Goal: Task Accomplishment & Management: Manage account settings

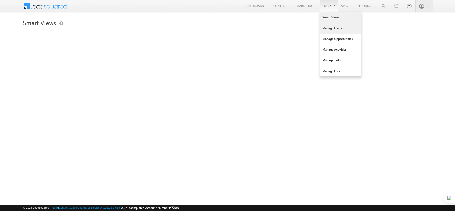
click at [328, 28] on link "Manage Leads" at bounding box center [341, 28] width 41 height 11
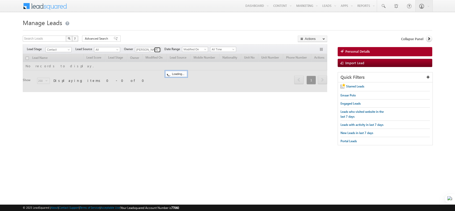
click at [158, 50] on span at bounding box center [158, 50] width 4 height 4
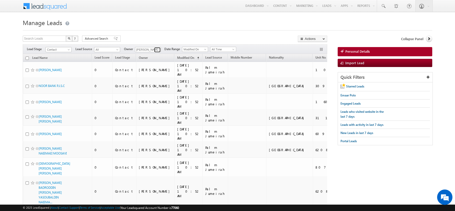
click at [158, 50] on span at bounding box center [158, 50] width 4 height 4
click at [152, 55] on link "Abhishek Dalal abhishek.dalal@indglobal.ae" at bounding box center [160, 57] width 51 height 10
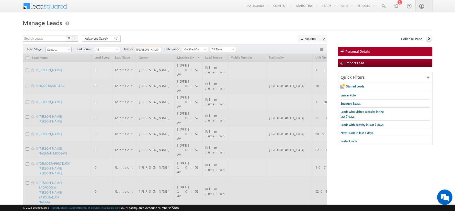
type input "[PERSON_NAME]"
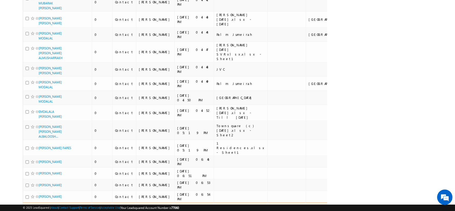
scroll to position [227, 0]
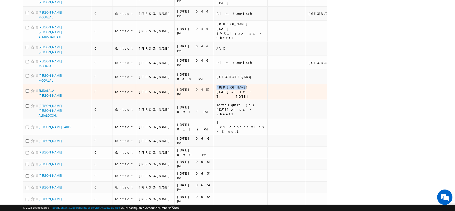
drag, startPoint x: 178, startPoint y: 56, endPoint x: 196, endPoint y: 56, distance: 17.9
click at [217, 85] on div "Azizi Rivera Jan 2025.xlsx - Till January 2025" at bounding box center [241, 92] width 49 height 14
copy div "Azizi Rivera"
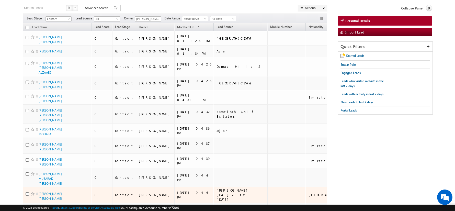
scroll to position [0, 0]
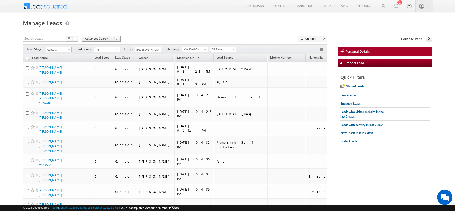
click at [93, 39] on span "Advanced Search" at bounding box center [97, 38] width 25 height 5
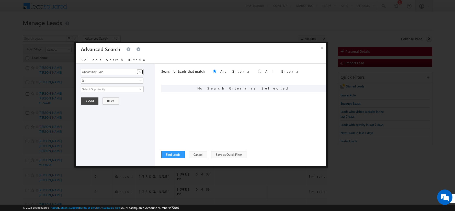
click at [139, 72] on span at bounding box center [140, 72] width 4 height 4
type input "lead sour"
click at [104, 85] on div "Opportunity Type Lead Activity Task Sales Group Prospect Id Address 1 Address 2…" at bounding box center [115, 115] width 79 height 102
click at [112, 73] on input at bounding box center [112, 72] width 63 height 6
click at [139, 72] on span at bounding box center [140, 72] width 4 height 4
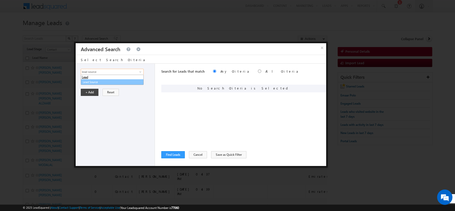
click at [104, 82] on link "Lead Source" at bounding box center [112, 82] width 63 height 6
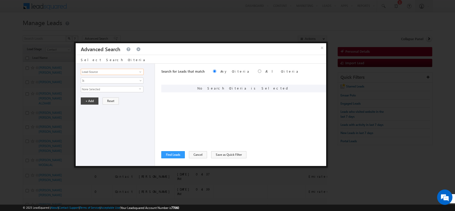
type input "Lead Source"
click at [98, 87] on span "None Selected" at bounding box center [110, 89] width 58 height 6
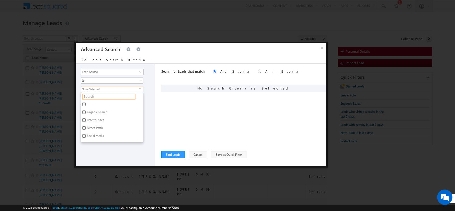
click at [96, 95] on input "text" at bounding box center [108, 97] width 53 height 6
paste input "Azizi Rivera"
type input "Azizi Rivera"
click at [84, 104] on input "Azizi Rivera Jan 2025.xlsx - April 2024" at bounding box center [83, 104] width 3 height 3
checkbox input "true"
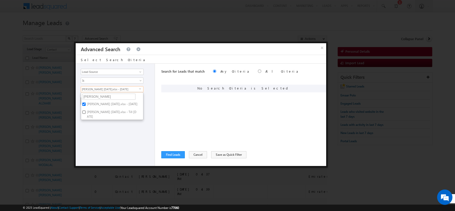
click at [82, 114] on input "Azizi Rivera Jan 2025.xlsx - Till January 2025" at bounding box center [83, 112] width 3 height 3
checkbox input "true"
click at [88, 140] on div "Opportunity Type Lead Activity Task Sales Group Prospect Id Address 1 Address 2…" at bounding box center [115, 115] width 79 height 102
click at [86, 98] on button "+ Add" at bounding box center [90, 100] width 18 height 7
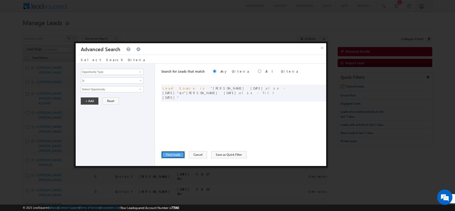
click at [176, 154] on button "Find Leads" at bounding box center [173, 154] width 24 height 7
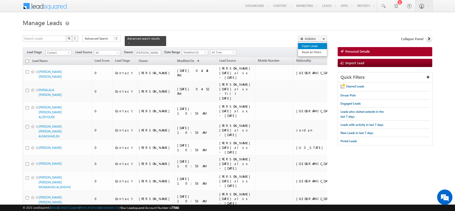
click at [315, 45] on link "Export Leads" at bounding box center [312, 46] width 29 height 6
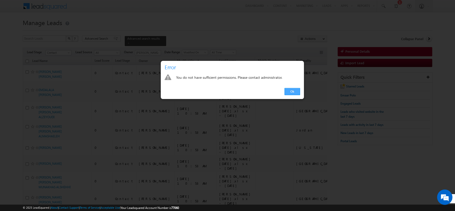
click at [292, 94] on link "Ok" at bounding box center [293, 91] width 16 height 7
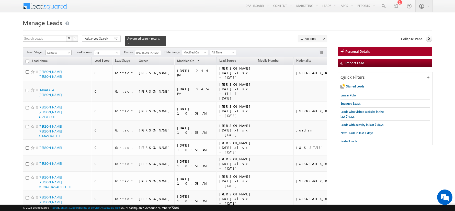
click at [27, 61] on input "checkbox" at bounding box center [27, 61] width 3 height 3
checkbox input "true"
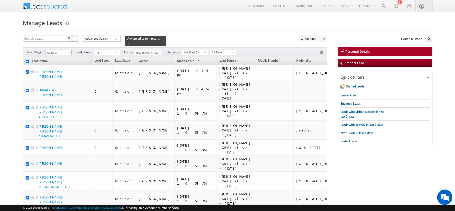
checkbox input "true"
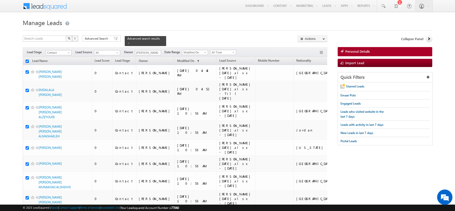
checkbox input "true"
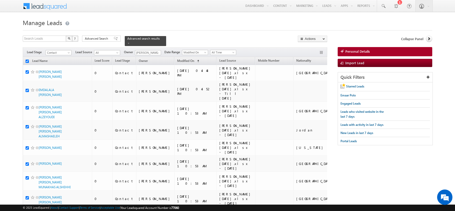
checkbox input "true"
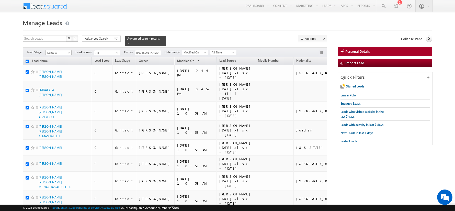
checkbox input "true"
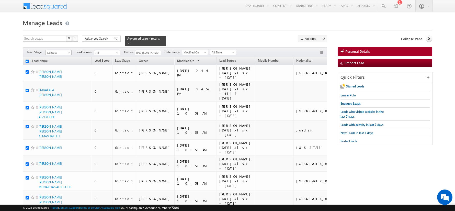
checkbox input "true"
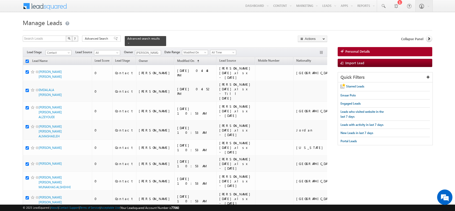
checkbox input "true"
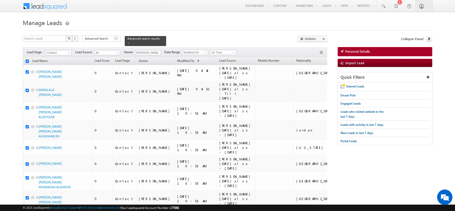
checkbox input "true"
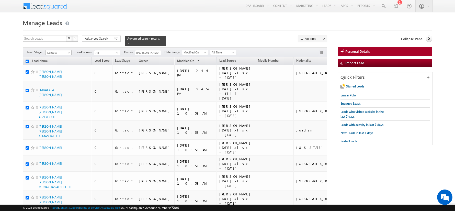
checkbox input "true"
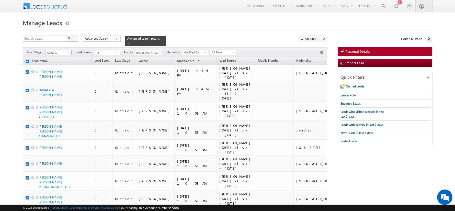
checkbox input "true"
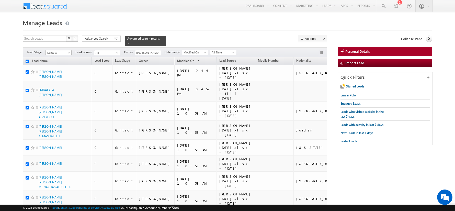
checkbox input "true"
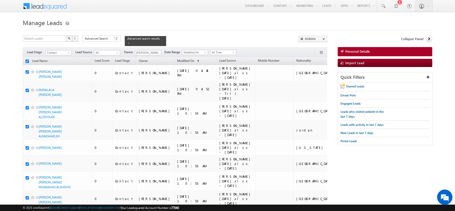
checkbox input "true"
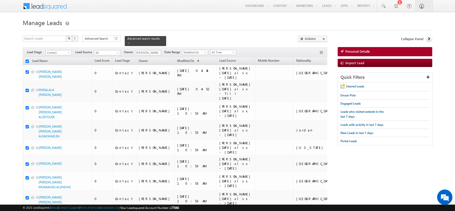
checkbox input "true"
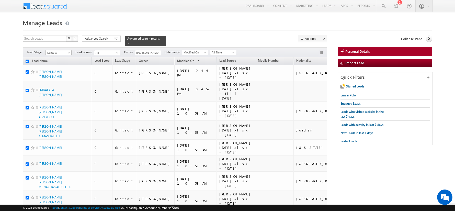
checkbox input "true"
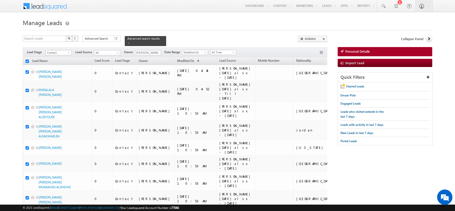
checkbox input "true"
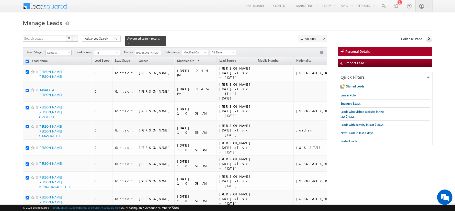
checkbox input "true"
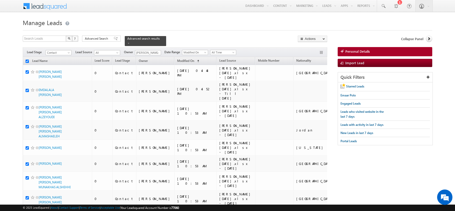
checkbox input "true"
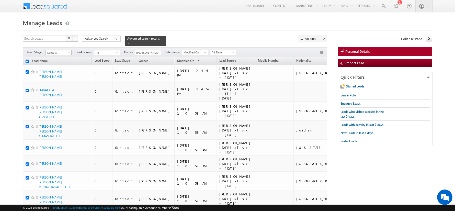
checkbox input "true"
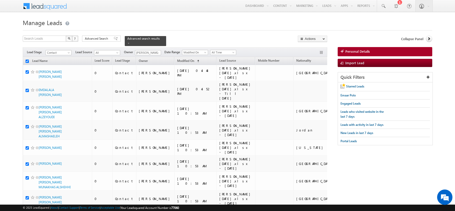
checkbox input "true"
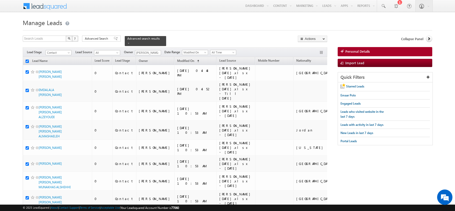
checkbox input "true"
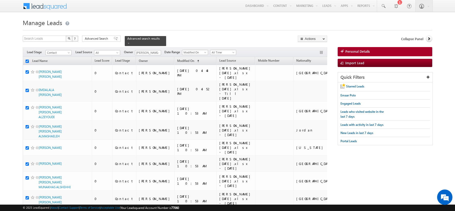
checkbox input "true"
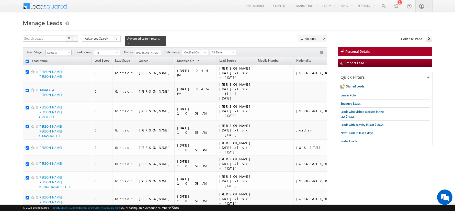
checkbox input "true"
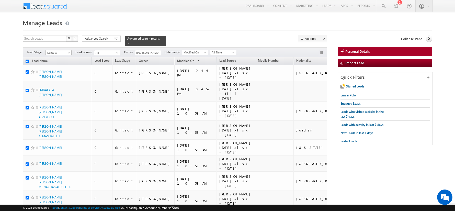
checkbox input "true"
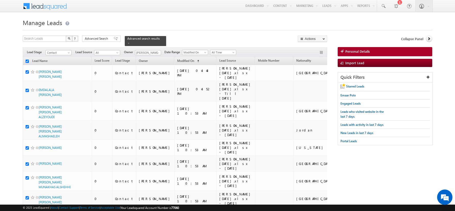
checkbox input "true"
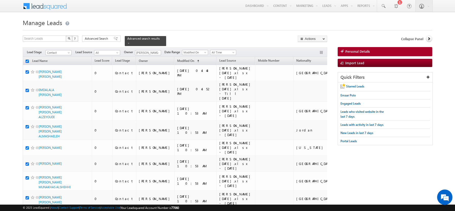
checkbox input "true"
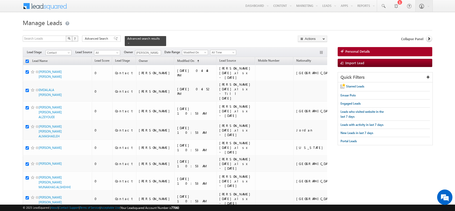
checkbox input "true"
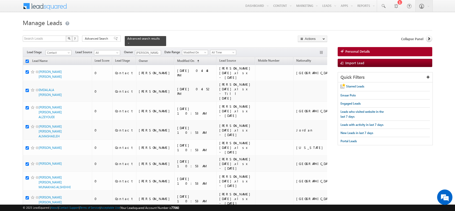
checkbox input "true"
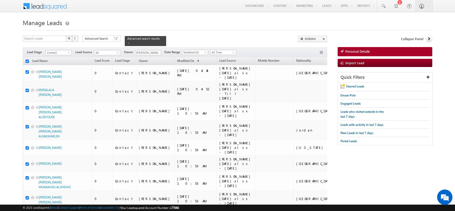
checkbox input "true"
click at [312, 53] on link "Bulk Update" at bounding box center [312, 52] width 29 height 6
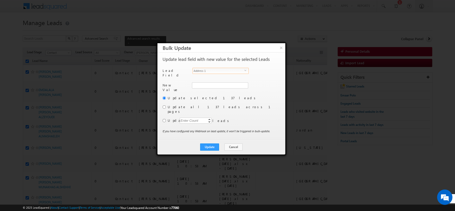
click at [243, 70] on span "Address 1" at bounding box center [219, 71] width 52 height 6
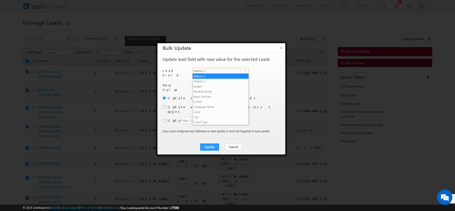
scroll to position [194, 0]
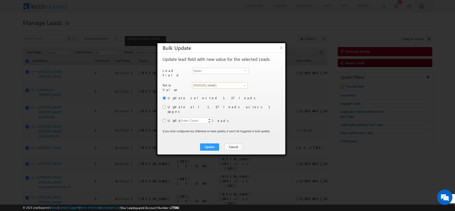
click at [241, 82] on input "[PERSON_NAME]" at bounding box center [220, 85] width 56 height 6
click at [204, 89] on link "hemant yogi hemant.yogi@indglobal.ae" at bounding box center [220, 93] width 56 height 10
type input "hemant yogi"
click at [165, 105] on input "radio" at bounding box center [164, 106] width 3 height 3
radio input "true"
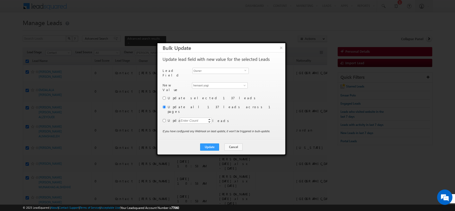
click at [272, 96] on label "Update selected 137 leads" at bounding box center [224, 98] width 112 height 5
click at [211, 144] on button "Update" at bounding box center [209, 147] width 19 height 7
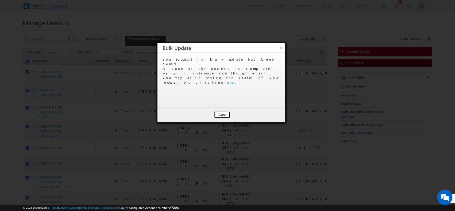
click at [222, 115] on button "Close" at bounding box center [222, 114] width 16 height 7
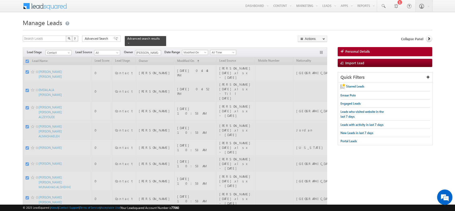
checkbox input "false"
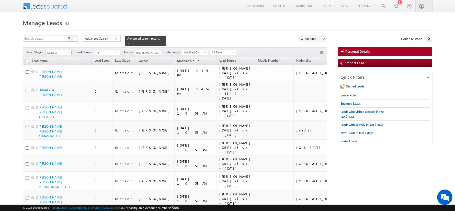
click at [110, 24] on h1 "Manage Leads" at bounding box center [228, 22] width 410 height 10
click at [27, 62] on input "checkbox" at bounding box center [27, 61] width 3 height 3
checkbox input "true"
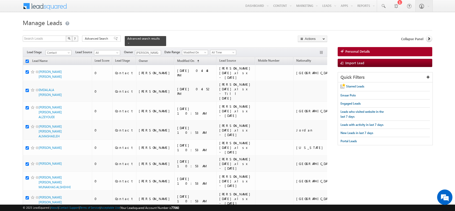
checkbox input "true"
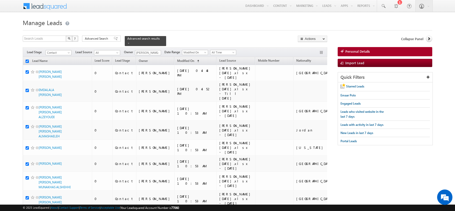
checkbox input "true"
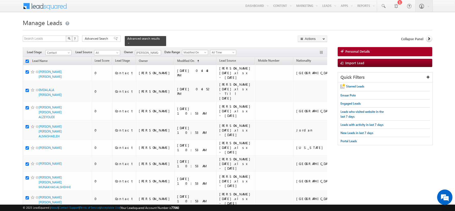
checkbox input "true"
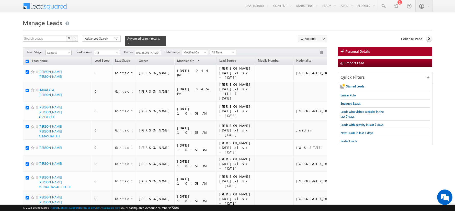
checkbox input "true"
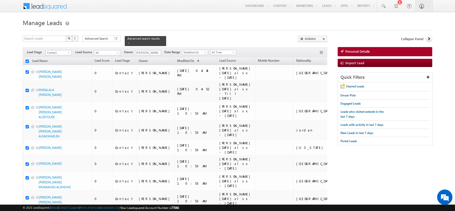
checkbox input "true"
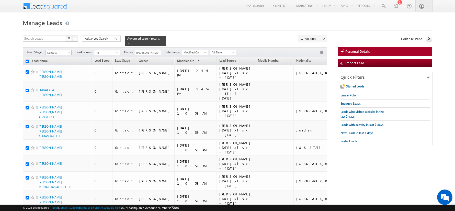
checkbox input "true"
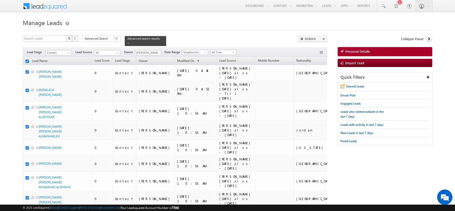
checkbox input "true"
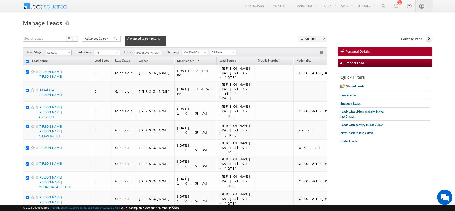
checkbox input "true"
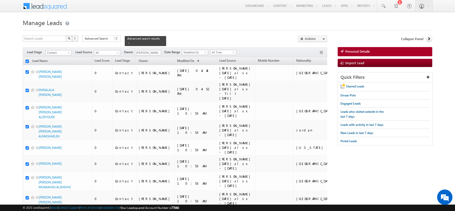
checkbox input "true"
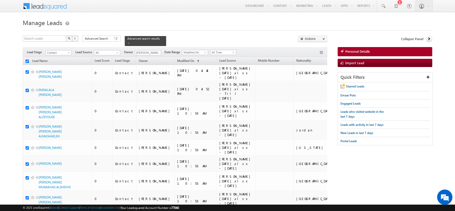
checkbox input "true"
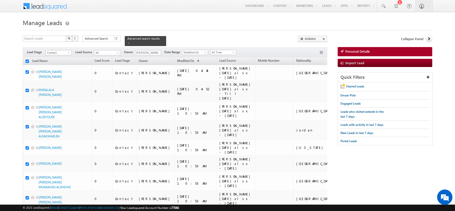
checkbox input "true"
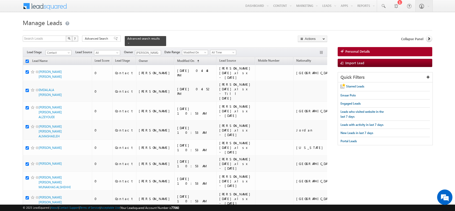
checkbox input "true"
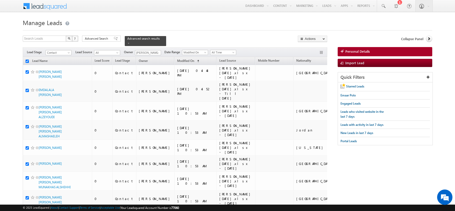
checkbox input "true"
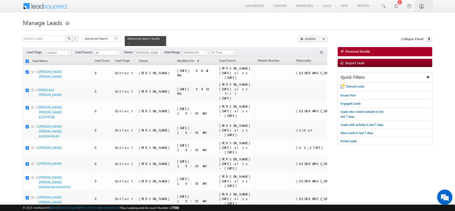
checkbox input "true"
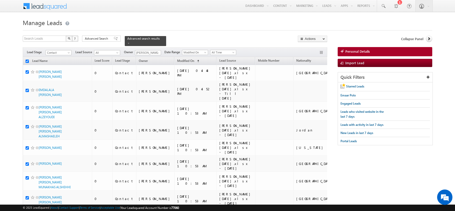
checkbox input "true"
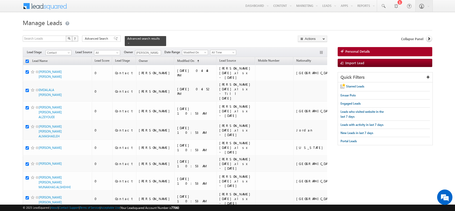
checkbox input "true"
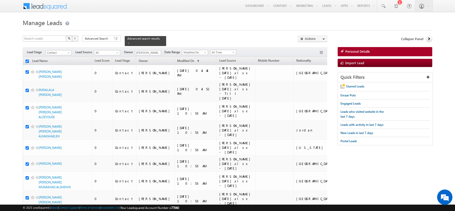
checkbox input "true"
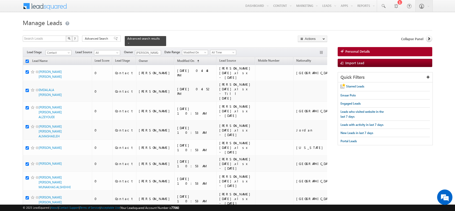
checkbox input "true"
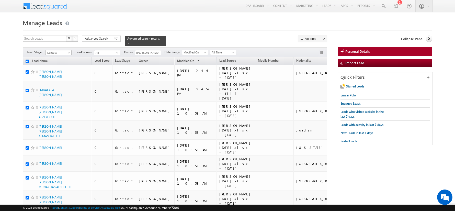
checkbox input "true"
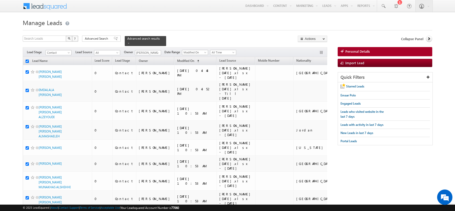
checkbox input "true"
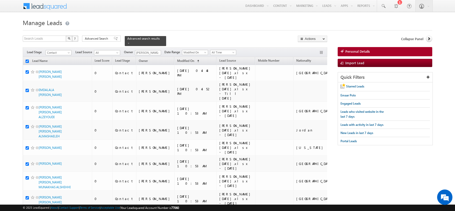
checkbox input "true"
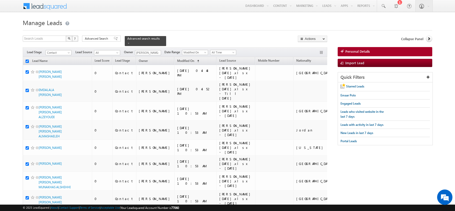
checkbox input "true"
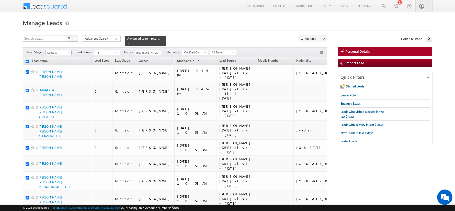
checkbox input "true"
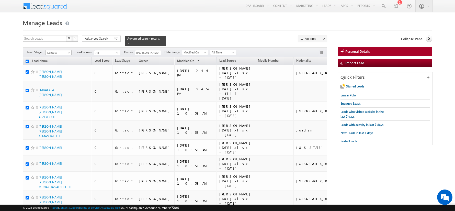
checkbox input "true"
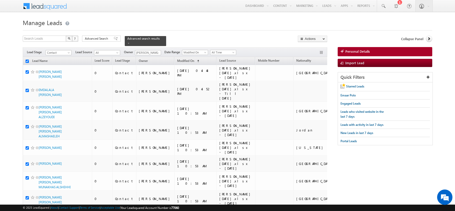
checkbox input "true"
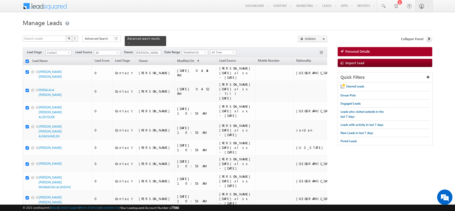
checkbox input "true"
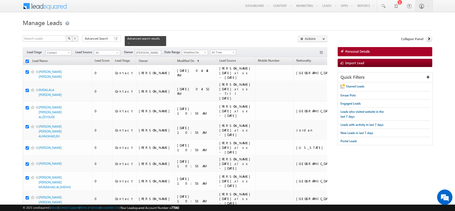
checkbox input "true"
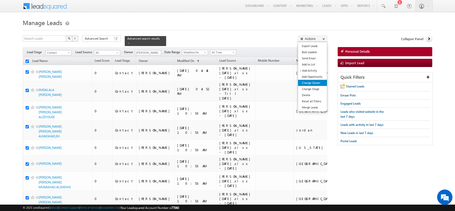
click at [314, 83] on link "Change Owner" at bounding box center [312, 83] width 29 height 6
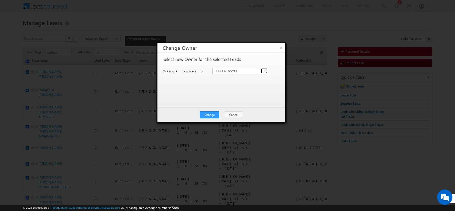
click at [263, 71] on span at bounding box center [265, 71] width 4 height 4
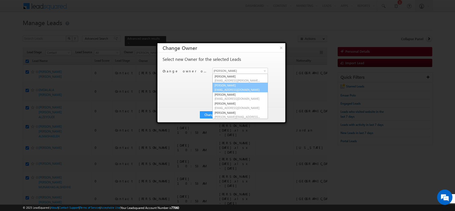
click at [237, 84] on link "Abhishekkumar Singh abhishek.singh@indglobal.ae" at bounding box center [241, 88] width 56 height 10
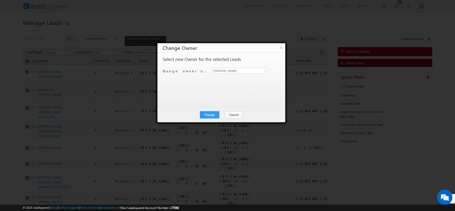
click at [222, 96] on div "Select new Owner for the selected Leads Change owner of 137 leads to Abhishekku…" at bounding box center [221, 77] width 117 height 41
click at [267, 71] on span at bounding box center [265, 71] width 4 height 4
click at [243, 76] on link "hemant yogi hemant.yogi@indglobal.ae" at bounding box center [241, 79] width 56 height 10
type input "hemant yogi"
click at [185, 92] on div "Select new Owner for the selected Leads Change owner of 137 leads to Abhishekku…" at bounding box center [221, 77] width 117 height 41
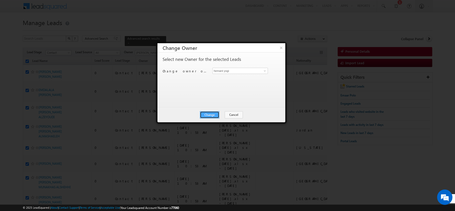
click at [212, 115] on button "Change" at bounding box center [209, 114] width 19 height 7
click at [225, 113] on button "Close" at bounding box center [222, 114] width 16 height 7
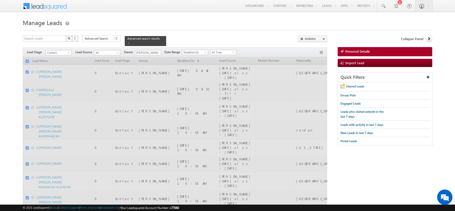
checkbox input "false"
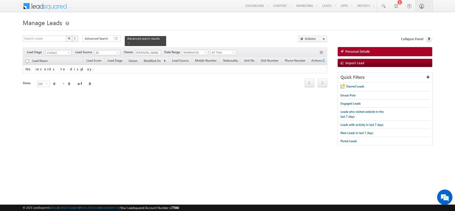
click at [213, 29] on div at bounding box center [228, 28] width 410 height 3
click at [127, 43] on span at bounding box center [128, 43] width 3 height 3
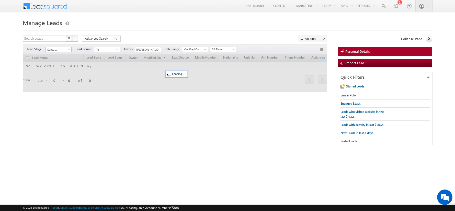
click at [146, 29] on div at bounding box center [228, 28] width 410 height 3
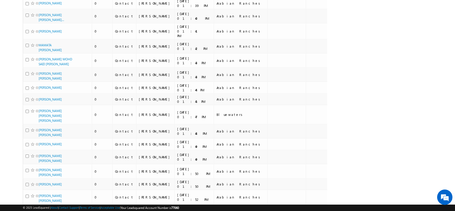
scroll to position [2420, 0]
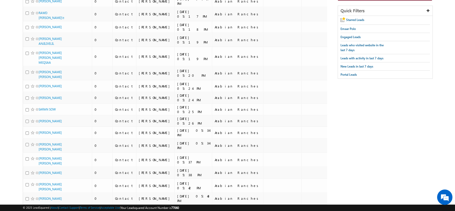
scroll to position [0, 0]
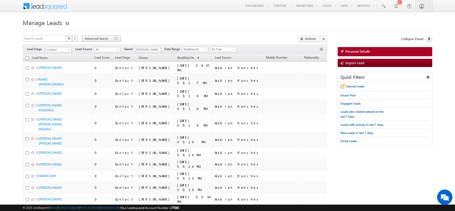
click at [104, 37] on span "Advanced Search" at bounding box center [97, 38] width 25 height 5
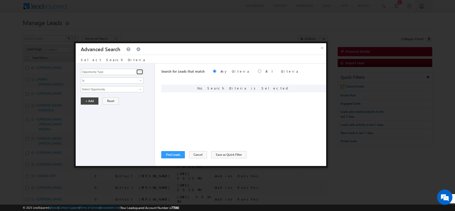
click at [140, 73] on span at bounding box center [140, 72] width 4 height 4
click at [94, 82] on link "Focus Project" at bounding box center [112, 82] width 63 height 6
type input "Focus Project"
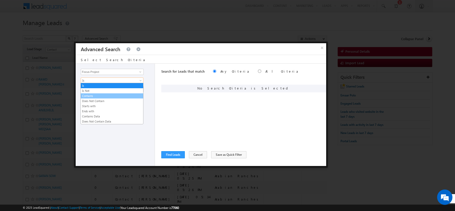
click at [90, 94] on link "Contains" at bounding box center [112, 96] width 62 height 5
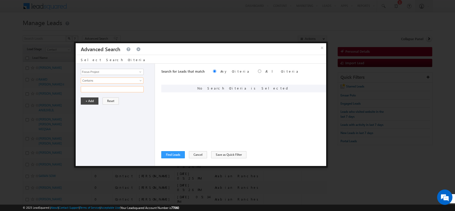
click at [90, 90] on input "text" at bounding box center [112, 89] width 63 height 6
type input "Polo"
click at [87, 99] on button "+ Add" at bounding box center [90, 100] width 18 height 7
click at [150, 104] on div "Opportunity Type Lead Activity Task Sales Group Prospect Id Address 1 Address 2…" at bounding box center [115, 115] width 79 height 102
click at [168, 158] on button "Find Leads" at bounding box center [173, 154] width 24 height 7
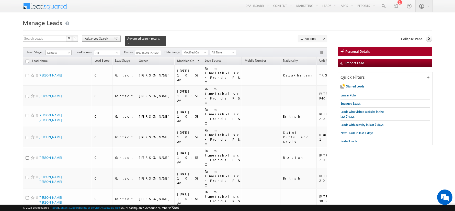
click at [97, 37] on span "Advanced Search" at bounding box center [97, 38] width 25 height 5
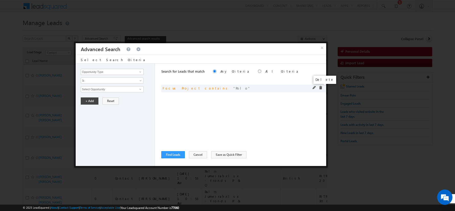
click at [320, 88] on span at bounding box center [321, 88] width 4 height 4
click at [322, 47] on button "×" at bounding box center [322, 47] width 8 height 9
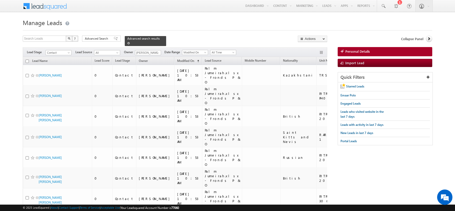
click at [125, 42] on div "Advanced search results" at bounding box center [145, 41] width 41 height 10
click at [127, 43] on span at bounding box center [128, 43] width 3 height 3
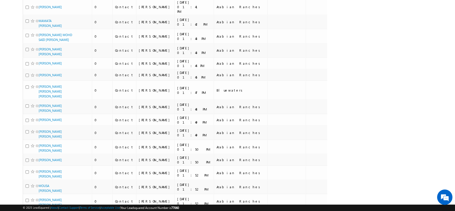
scroll to position [2420, 0]
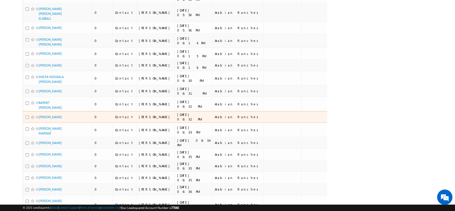
scroll to position [0, 0]
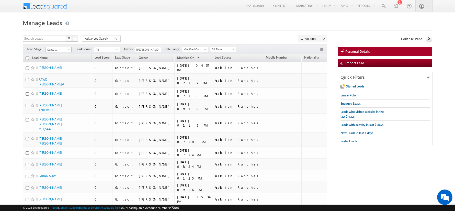
click at [97, 39] on span "Advanced Search" at bounding box center [97, 38] width 25 height 5
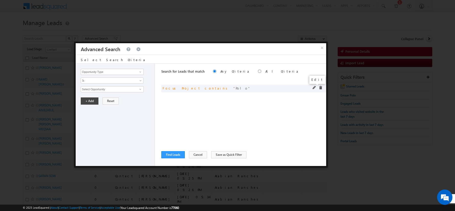
click at [314, 88] on span at bounding box center [315, 88] width 4 height 4
click at [100, 90] on input "Polo" at bounding box center [112, 89] width 63 height 6
type input "massar"
click at [86, 100] on button "+ Add" at bounding box center [90, 100] width 18 height 7
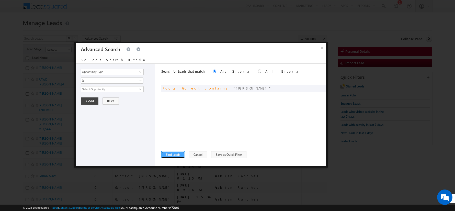
click at [170, 154] on button "Find Leads" at bounding box center [173, 154] width 24 height 7
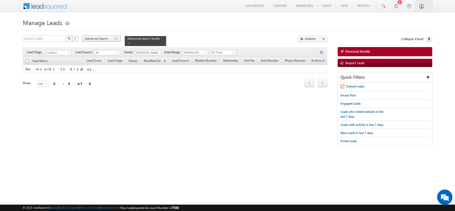
click at [108, 41] on div "Advanced Search" at bounding box center [101, 39] width 39 height 6
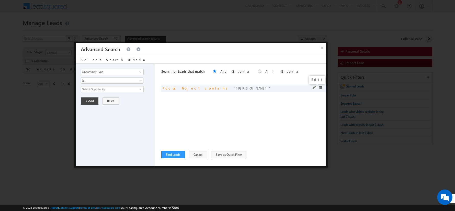
click at [313, 87] on span at bounding box center [315, 88] width 4 height 4
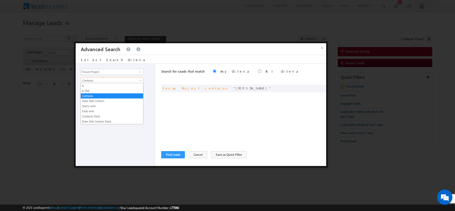
click at [109, 82] on span "Contains" at bounding box center [109, 80] width 56 height 5
click at [97, 84] on link "Is" at bounding box center [112, 85] width 62 height 5
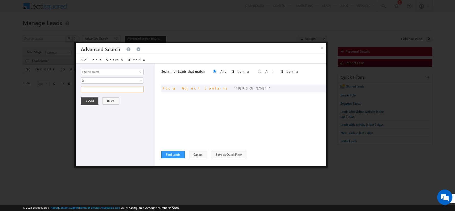
click at [92, 91] on input "text" at bounding box center [112, 89] width 63 height 6
click at [322, 88] on span at bounding box center [321, 88] width 4 height 4
click at [114, 90] on input "text" at bounding box center [112, 89] width 63 height 6
type input "Massar"
click at [82, 97] on button "+ Add" at bounding box center [90, 100] width 18 height 7
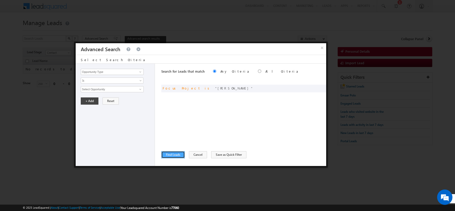
click at [171, 153] on button "Find Leads" at bounding box center [173, 154] width 24 height 7
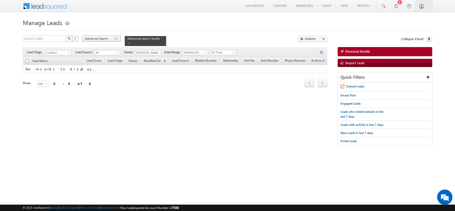
click at [96, 38] on span "Advanced Search" at bounding box center [97, 38] width 25 height 5
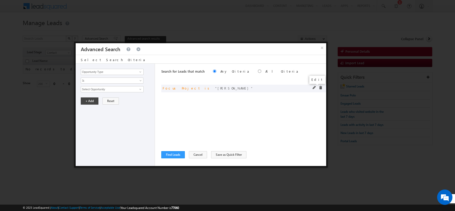
click at [314, 88] on span at bounding box center [315, 88] width 4 height 4
click at [195, 156] on button "Cancel" at bounding box center [198, 154] width 18 height 7
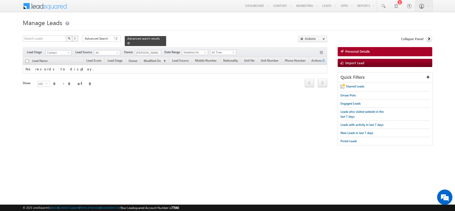
click at [127, 43] on span at bounding box center [128, 43] width 3 height 3
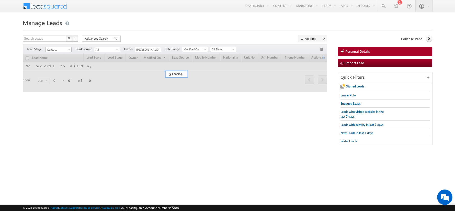
click at [129, 26] on h1 "Manage Leads" at bounding box center [228, 22] width 410 height 10
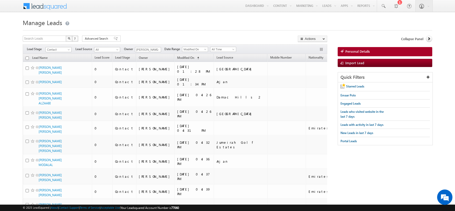
click at [27, 57] on input "checkbox" at bounding box center [27, 58] width 3 height 3
checkbox input "true"
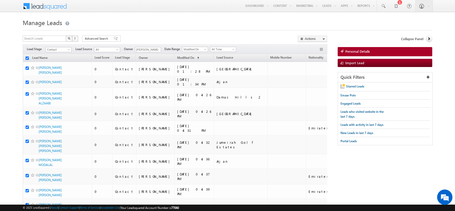
checkbox input "true"
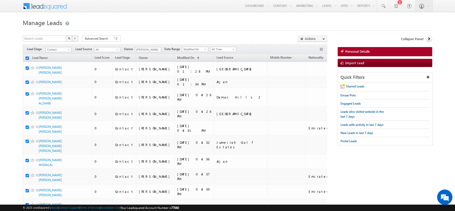
checkbox input "true"
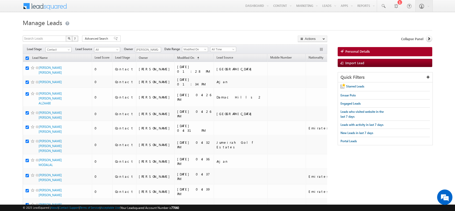
checkbox input "true"
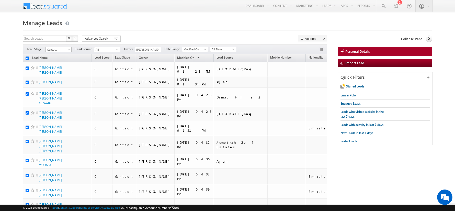
checkbox input "true"
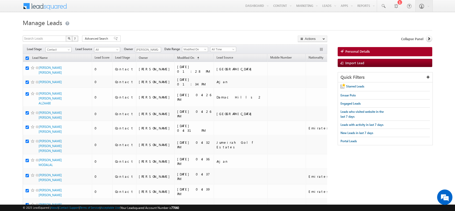
checkbox input "true"
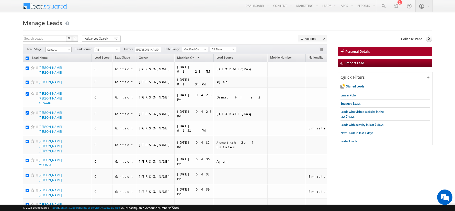
checkbox input "true"
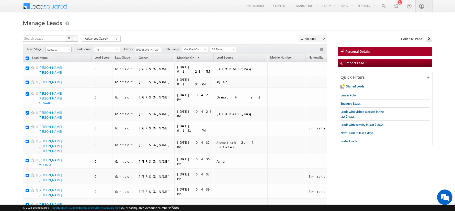
checkbox input "true"
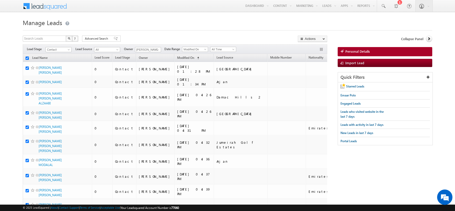
checkbox input "true"
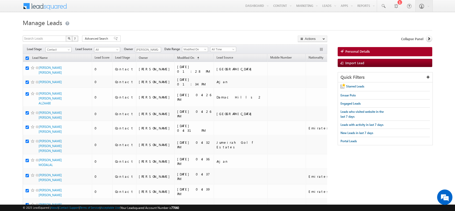
checkbox input "true"
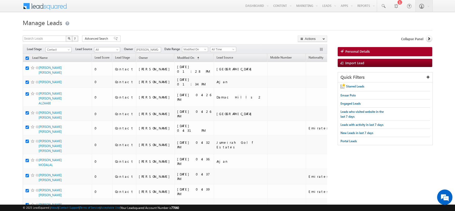
checkbox input "true"
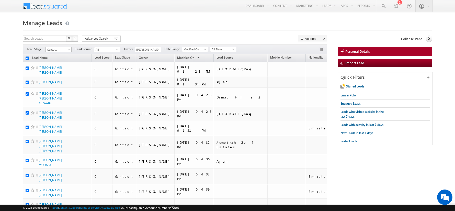
checkbox input "true"
click at [311, 51] on link "Bulk Update" at bounding box center [312, 52] width 29 height 6
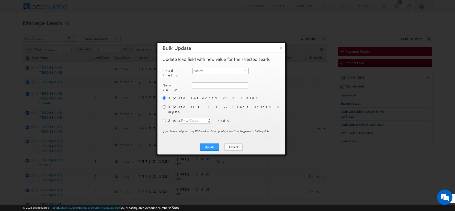
click at [227, 71] on span "Address 1" at bounding box center [219, 71] width 52 height 6
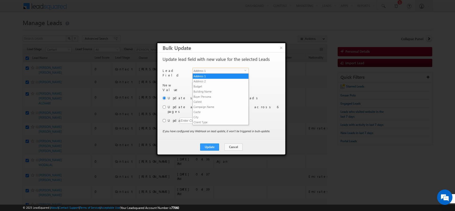
scroll to position [194, 0]
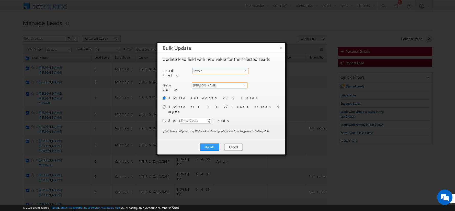
click at [207, 83] on input "[PERSON_NAME]" at bounding box center [220, 85] width 56 height 6
click at [205, 88] on link "Abhishek Dalal abhishek.dalal@indglobal.ae" at bounding box center [220, 93] width 56 height 10
click at [165, 105] on input "radio" at bounding box center [164, 106] width 3 height 3
click at [210, 144] on button "Update" at bounding box center [209, 147] width 19 height 7
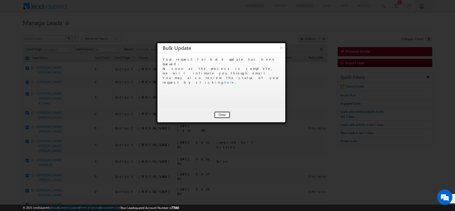
click at [221, 113] on button "Close" at bounding box center [222, 114] width 16 height 7
